Goal: Submit feedback/report problem

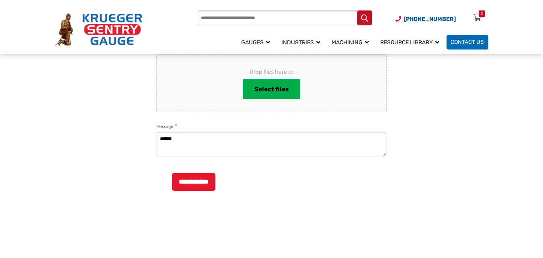
scroll to position [158, 0]
type textarea "**********"
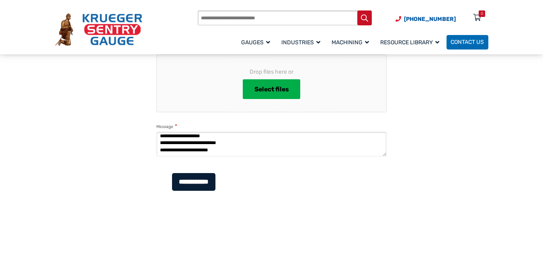
click at [215, 190] on input "**********" at bounding box center [193, 182] width 43 height 18
